Goal: Register for event/course

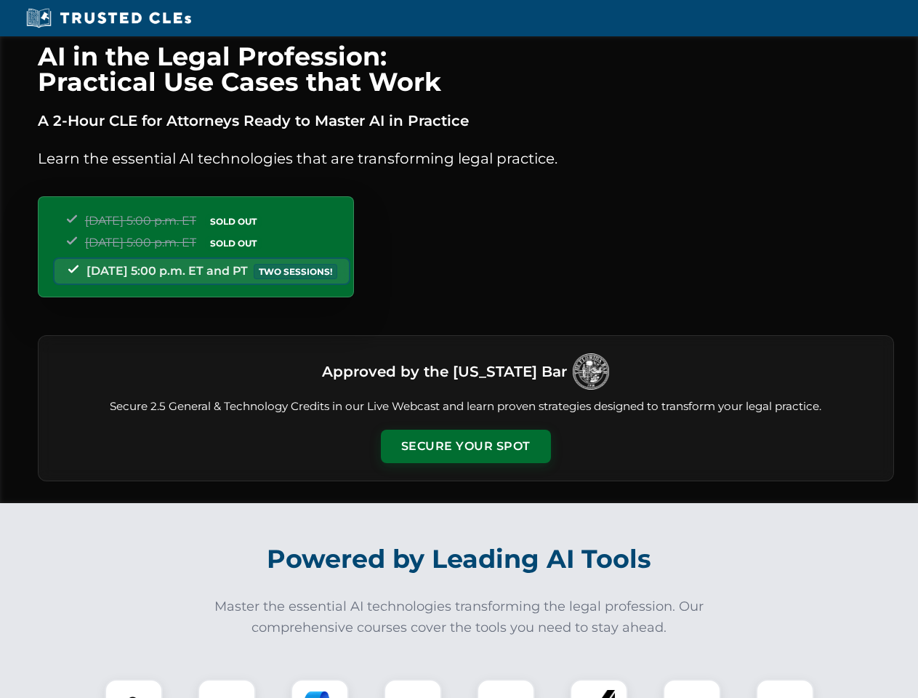
click at [465, 446] on button "Secure Your Spot" at bounding box center [466, 446] width 170 height 33
click at [134, 689] on img at bounding box center [134, 708] width 42 height 42
click at [227, 689] on div at bounding box center [227, 708] width 58 height 58
